Goal: Task Accomplishment & Management: Use online tool/utility

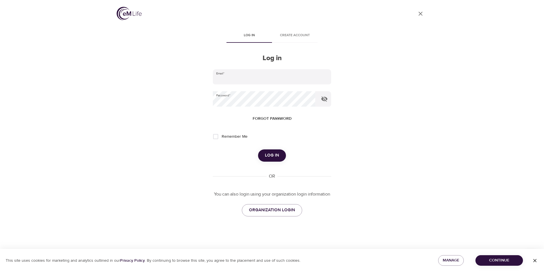
type input "[EMAIL_ADDRESS][PERSON_NAME][DOMAIN_NAME]"
click at [279, 157] on button "Log in" at bounding box center [272, 155] width 28 height 12
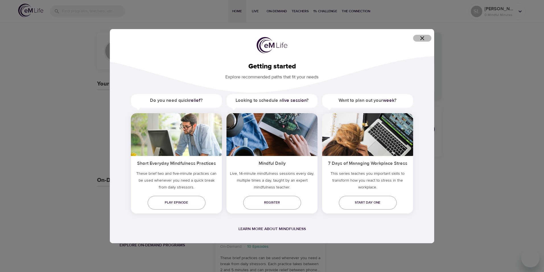
click at [420, 37] on icon "button" at bounding box center [422, 38] width 7 height 7
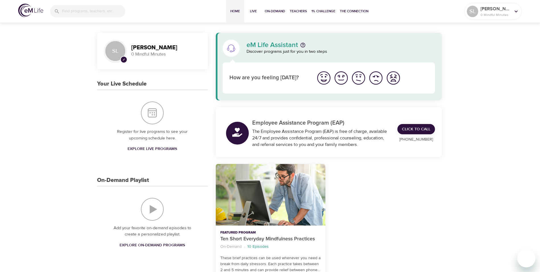
click at [325, 79] on img "I'm feeling great" at bounding box center [324, 78] width 16 height 16
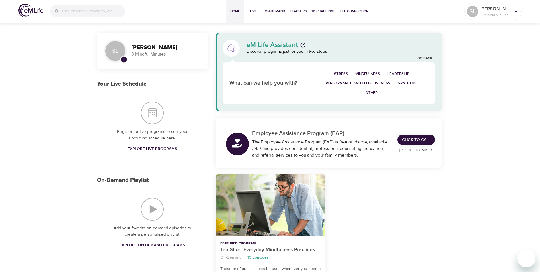
click at [346, 74] on span "Stress" at bounding box center [341, 74] width 14 height 7
click at [369, 73] on span "Mindfulness" at bounding box center [367, 74] width 25 height 7
